Goal: Transaction & Acquisition: Purchase product/service

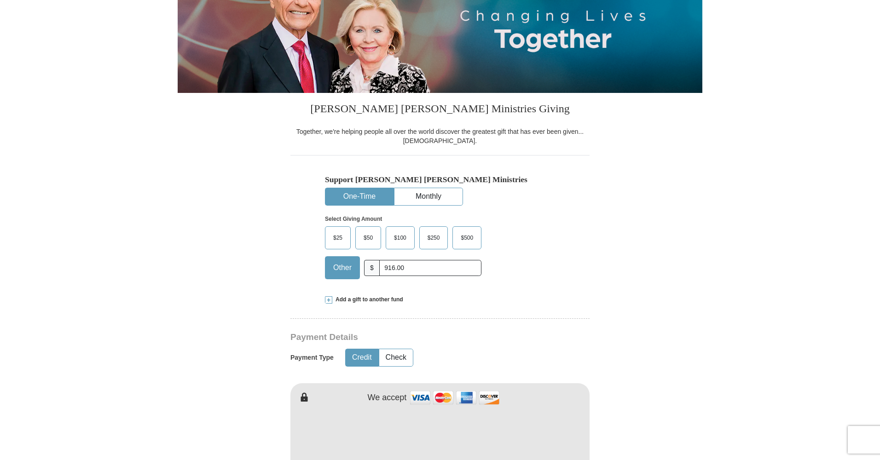
scroll to position [215, 0]
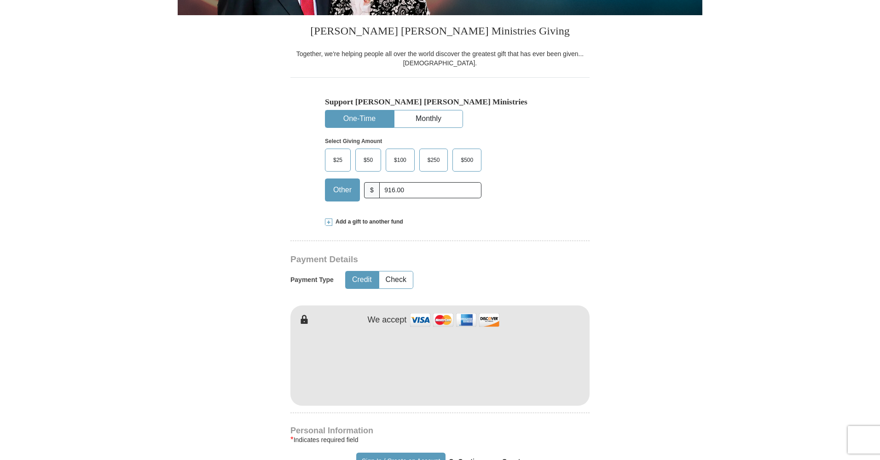
type input "916.00"
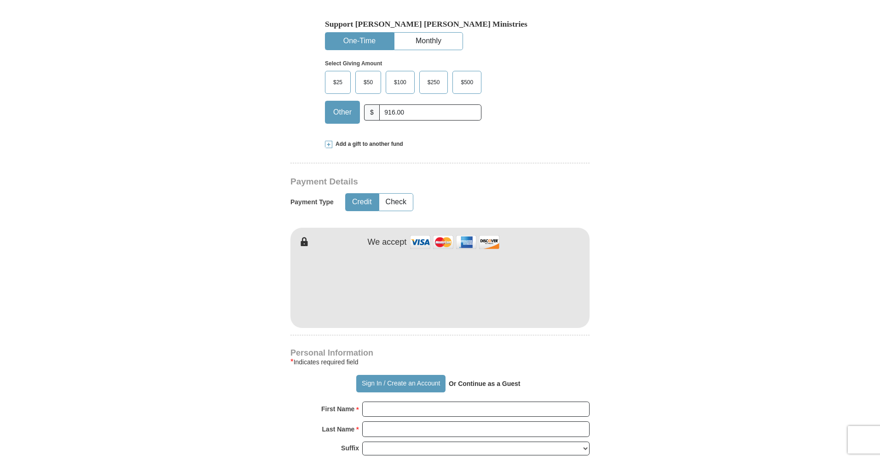
scroll to position [355, 0]
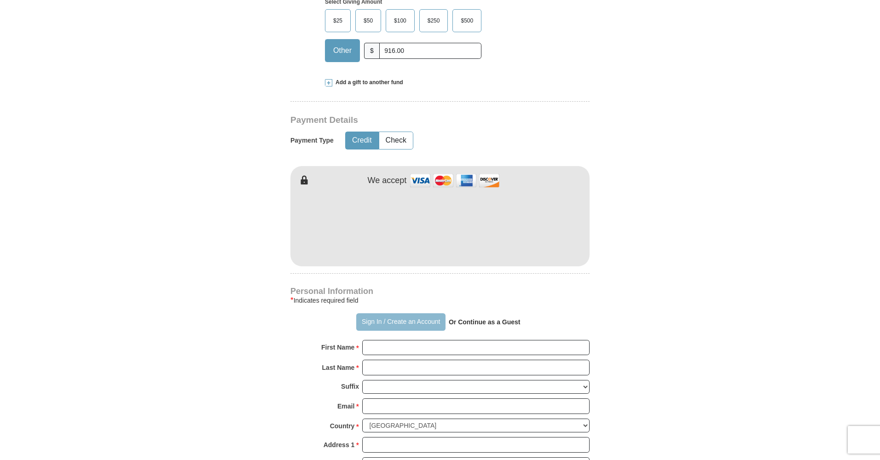
click at [418, 320] on button "Sign In / Create an Account" at bounding box center [400, 321] width 89 height 17
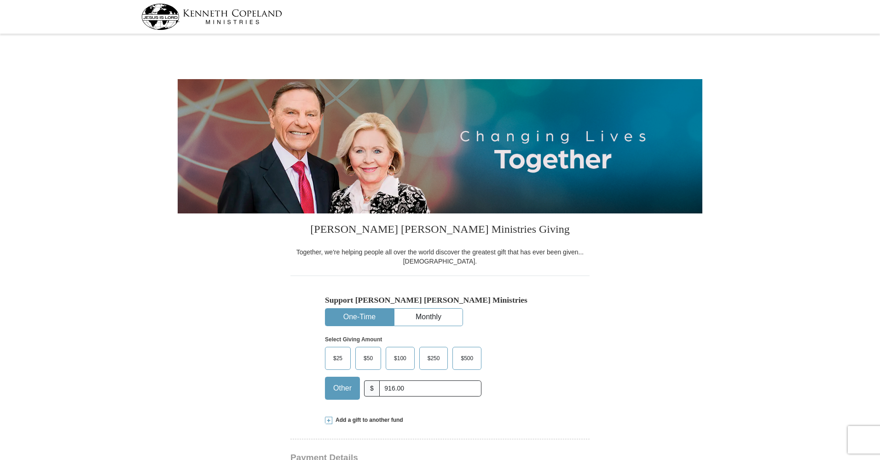
select select "KY"
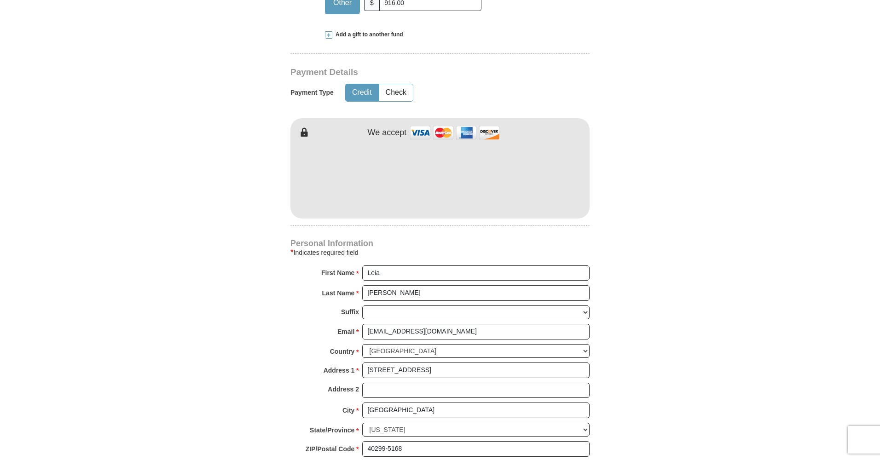
scroll to position [698, 0]
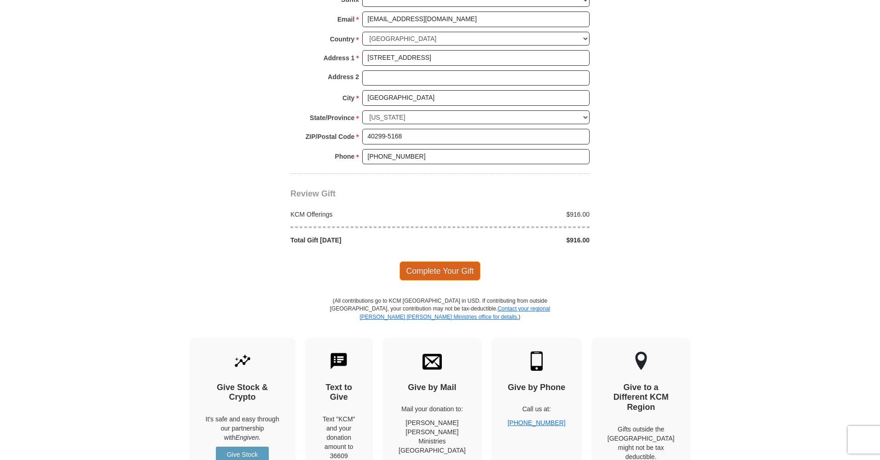
click at [423, 261] on span "Complete Your Gift" at bounding box center [439, 270] width 81 height 19
click at [0, 0] on div at bounding box center [0, 0] width 0 height 0
